Goal: Transaction & Acquisition: Purchase product/service

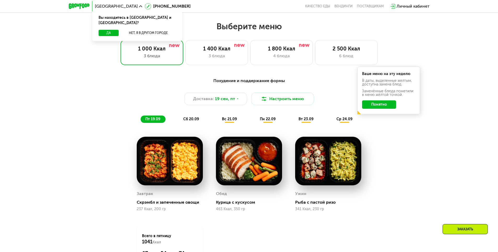
scroll to position [418, 0]
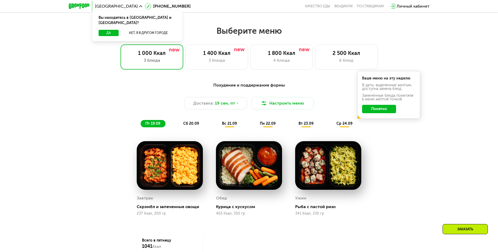
click at [194, 125] on span "сб 20.09" at bounding box center [191, 123] width 16 height 4
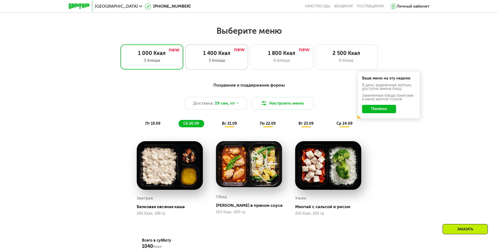
click at [224, 62] on div "3 блюда" at bounding box center [217, 60] width 52 height 6
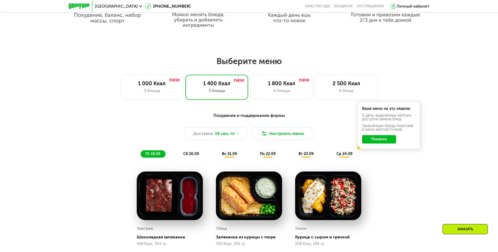
scroll to position [366, 0]
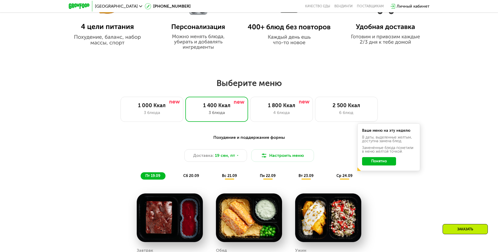
click at [200, 178] on div "сб 20.09" at bounding box center [191, 175] width 26 height 7
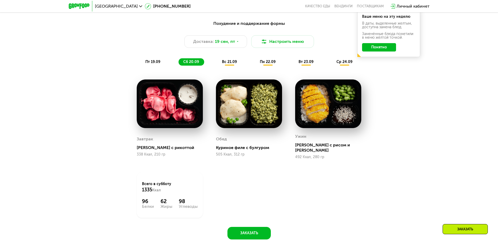
scroll to position [470, 0]
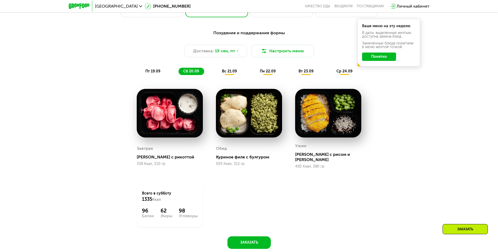
click at [233, 75] on div "вс 21.09" at bounding box center [229, 71] width 25 height 7
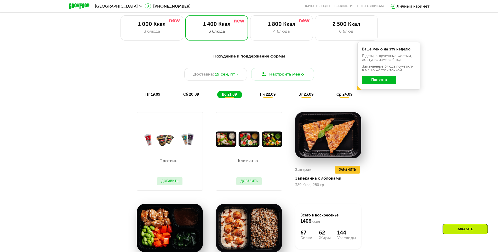
scroll to position [444, 0]
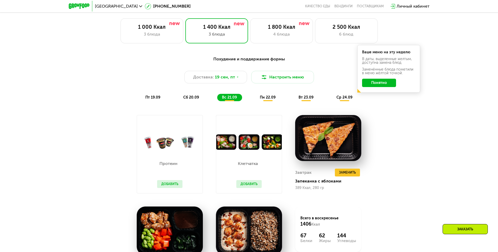
click at [274, 100] on span "пн 22.09" at bounding box center [268, 97] width 16 height 4
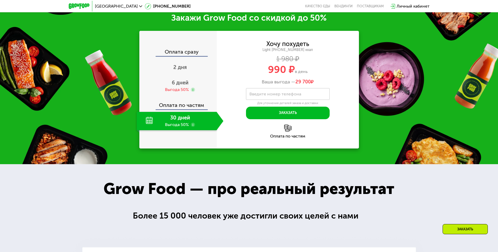
scroll to position [731, 0]
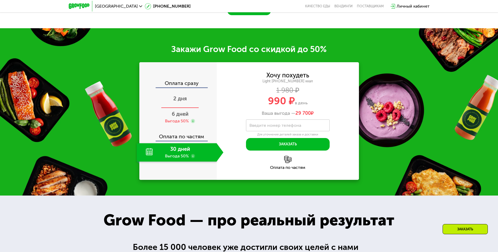
click at [182, 101] on span "2 дня" at bounding box center [180, 98] width 14 height 6
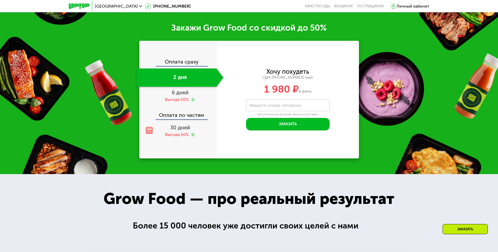
scroll to position [698, 0]
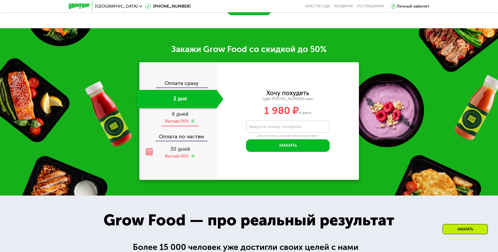
click at [197, 121] on div "6 дней Выгода 50%" at bounding box center [180, 117] width 87 height 18
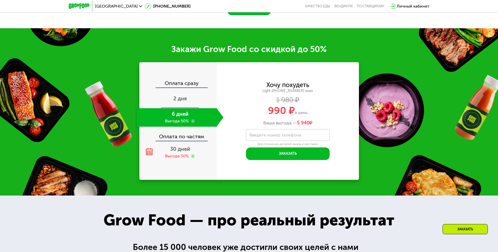
click at [192, 106] on div "2 дня" at bounding box center [180, 99] width 87 height 18
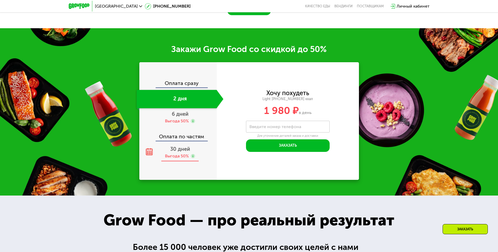
click at [204, 150] on div "30 дней Выгода 50%" at bounding box center [180, 152] width 87 height 18
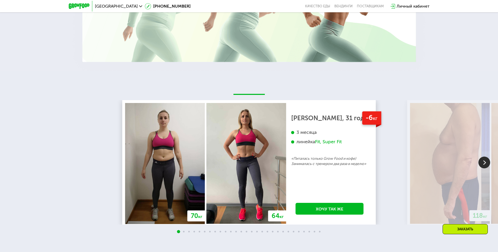
scroll to position [1116, 0]
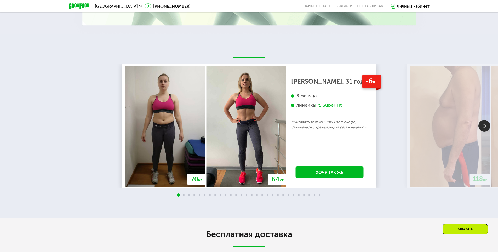
click at [487, 127] on img at bounding box center [484, 126] width 12 height 12
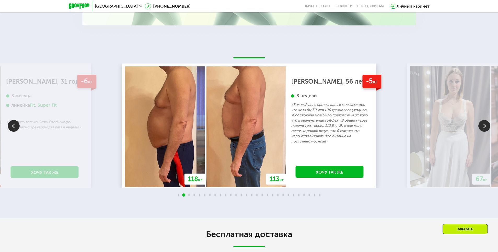
click at [487, 127] on img at bounding box center [484, 126] width 12 height 12
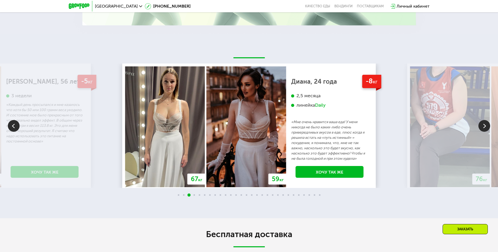
click at [487, 127] on img at bounding box center [484, 126] width 12 height 12
